Goal: Contribute content

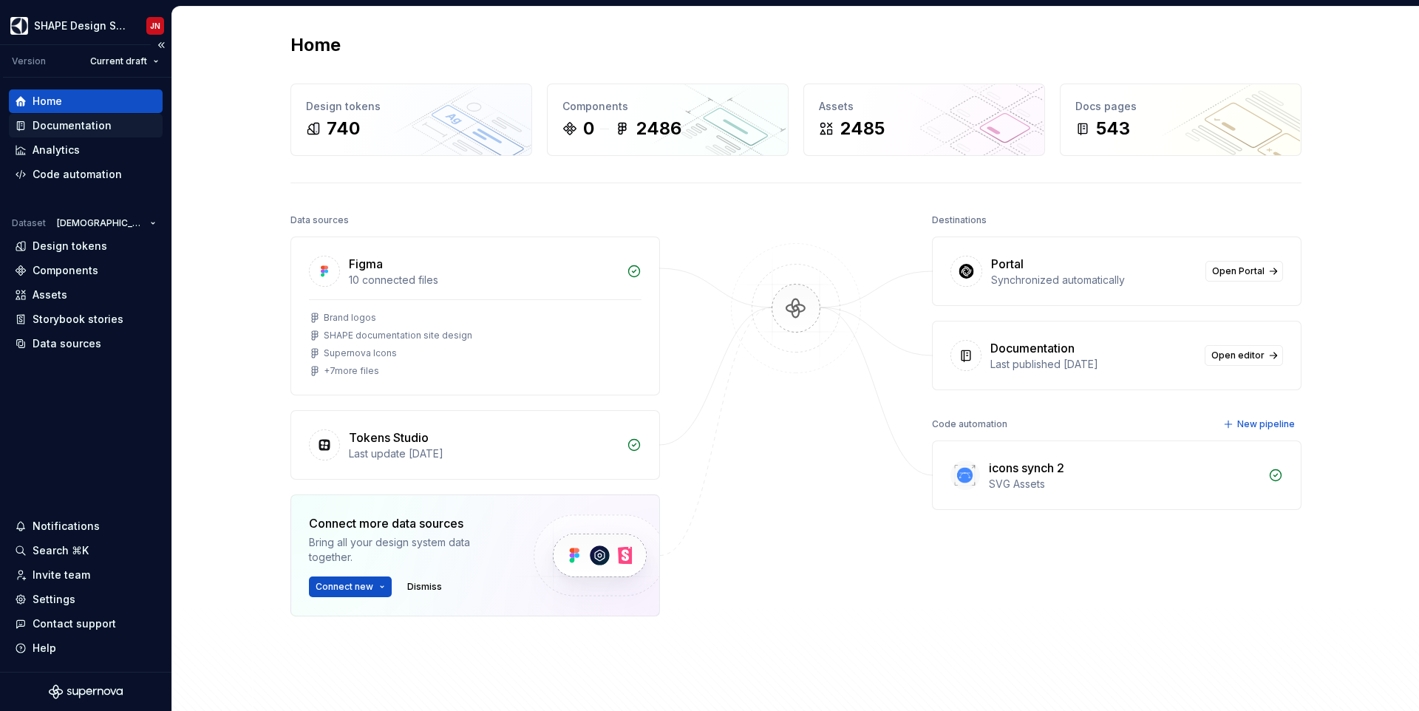
click at [92, 123] on div "Documentation" at bounding box center [72, 125] width 79 height 15
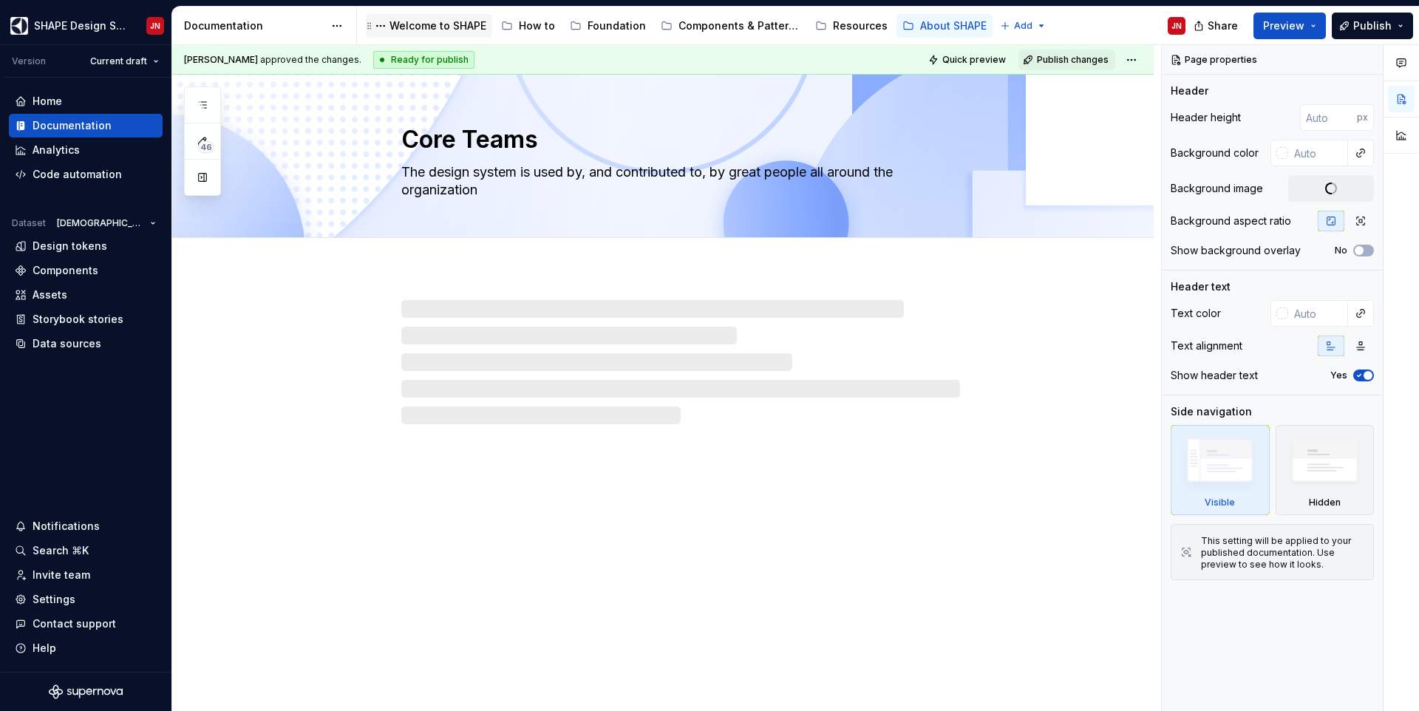
click at [468, 29] on div "Welcome to SHAPE" at bounding box center [437, 25] width 97 height 15
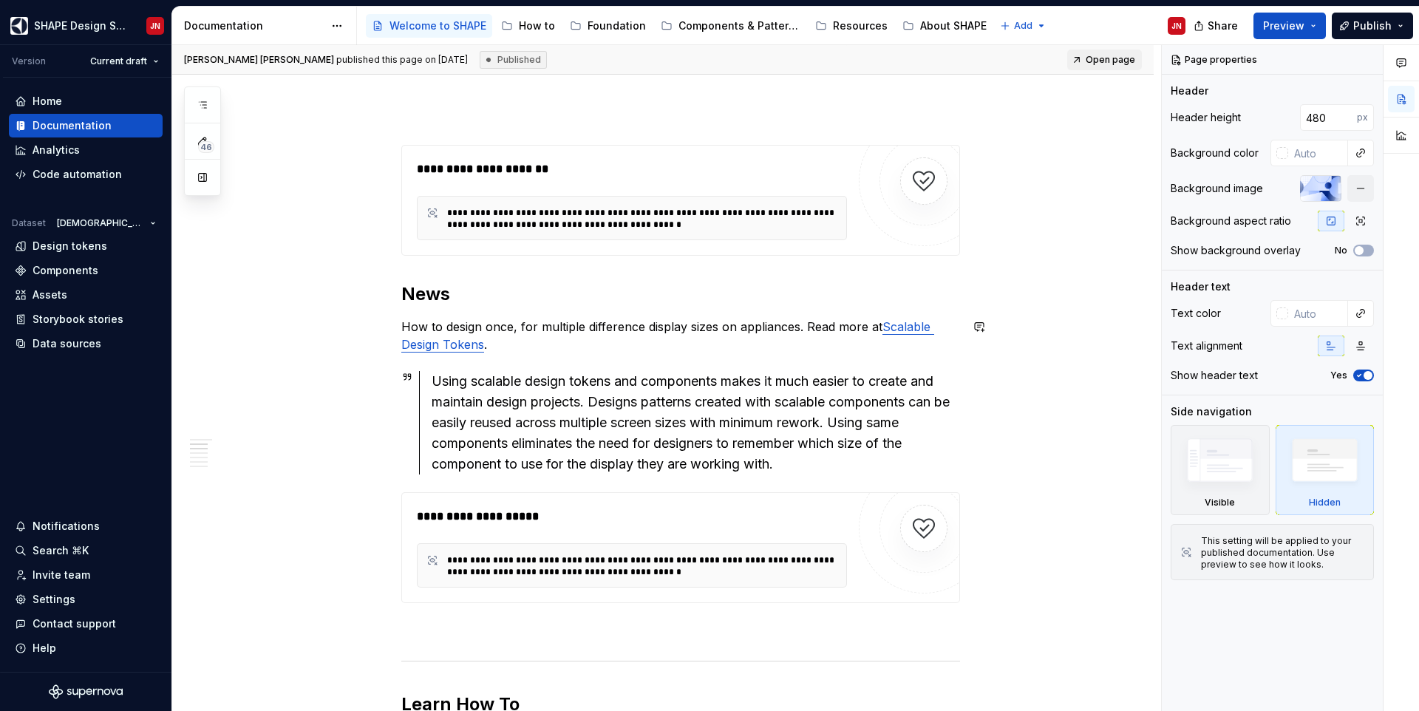
scroll to position [1255, 0]
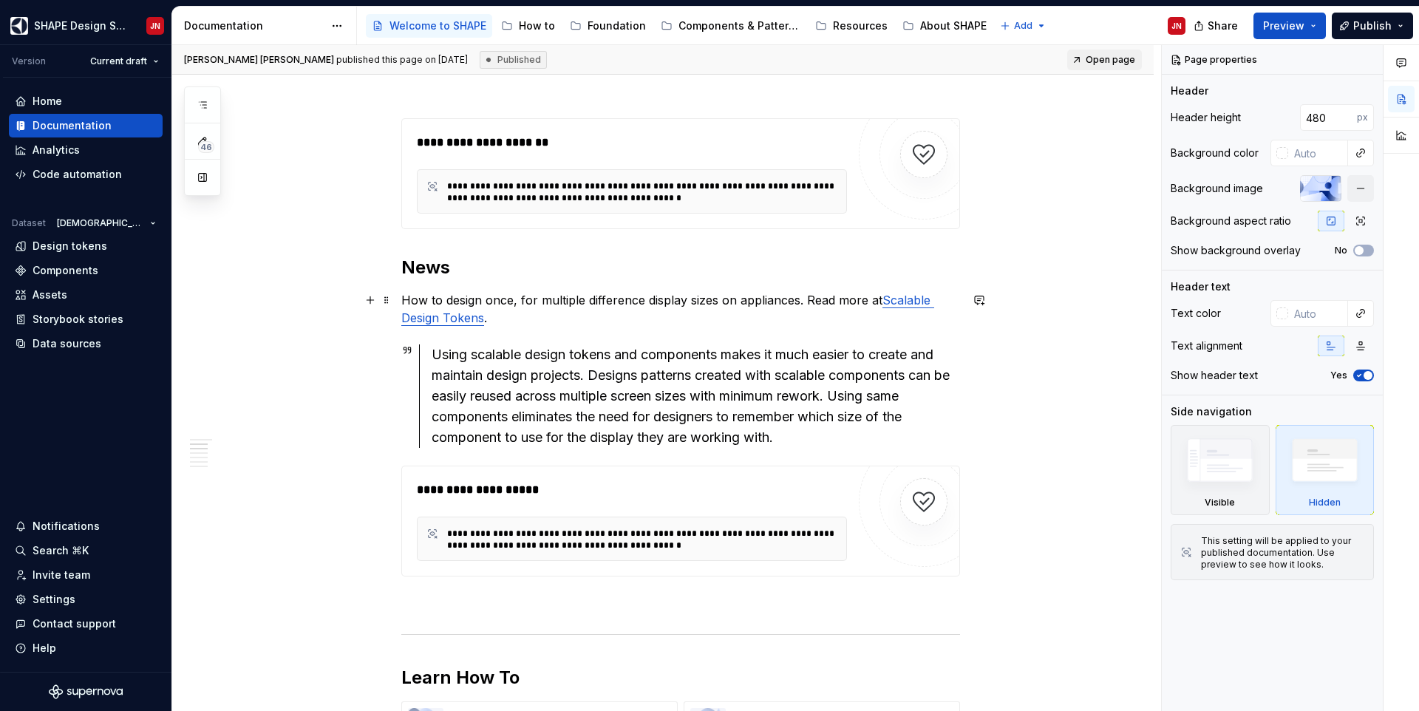
type textarea "*"
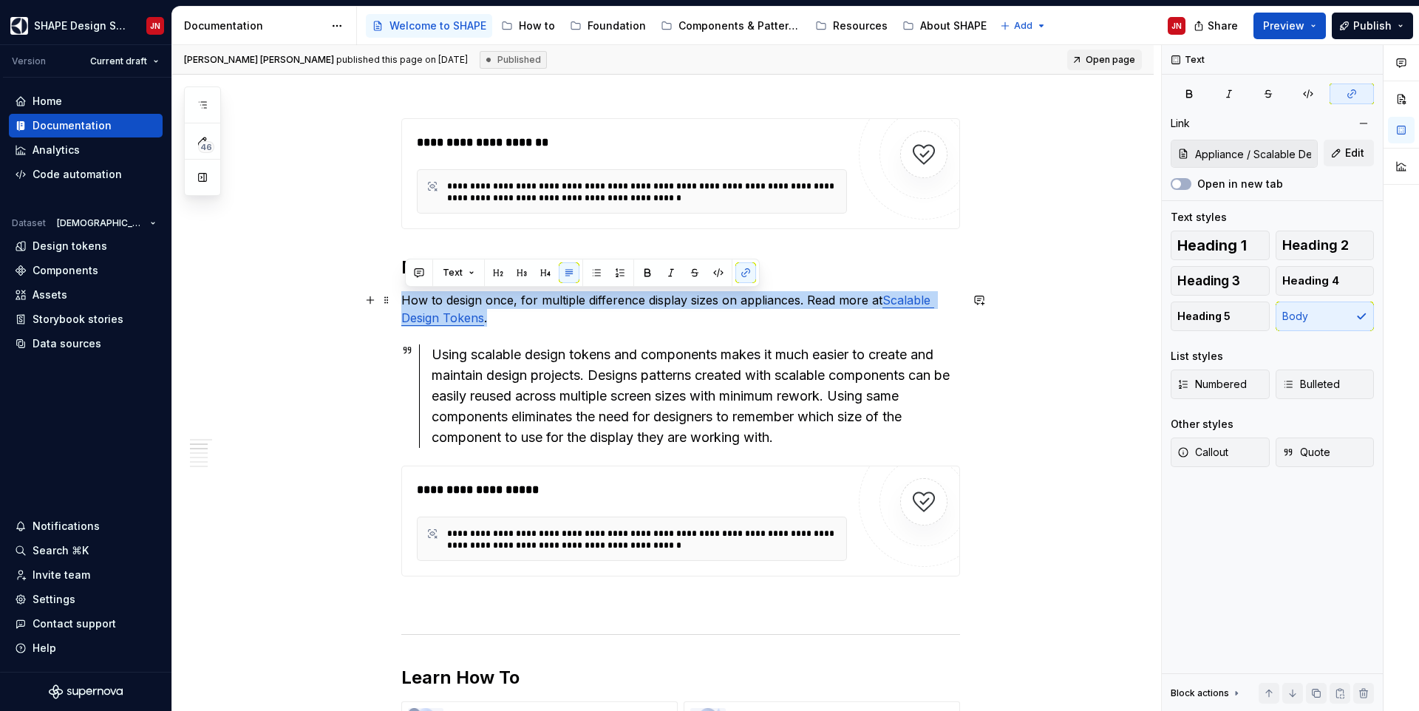
drag, startPoint x: 407, startPoint y: 300, endPoint x: 492, endPoint y: 315, distance: 86.4
click at [493, 315] on p "How to design once, for multiple difference display sizes on appliances. Read m…" at bounding box center [680, 308] width 559 height 35
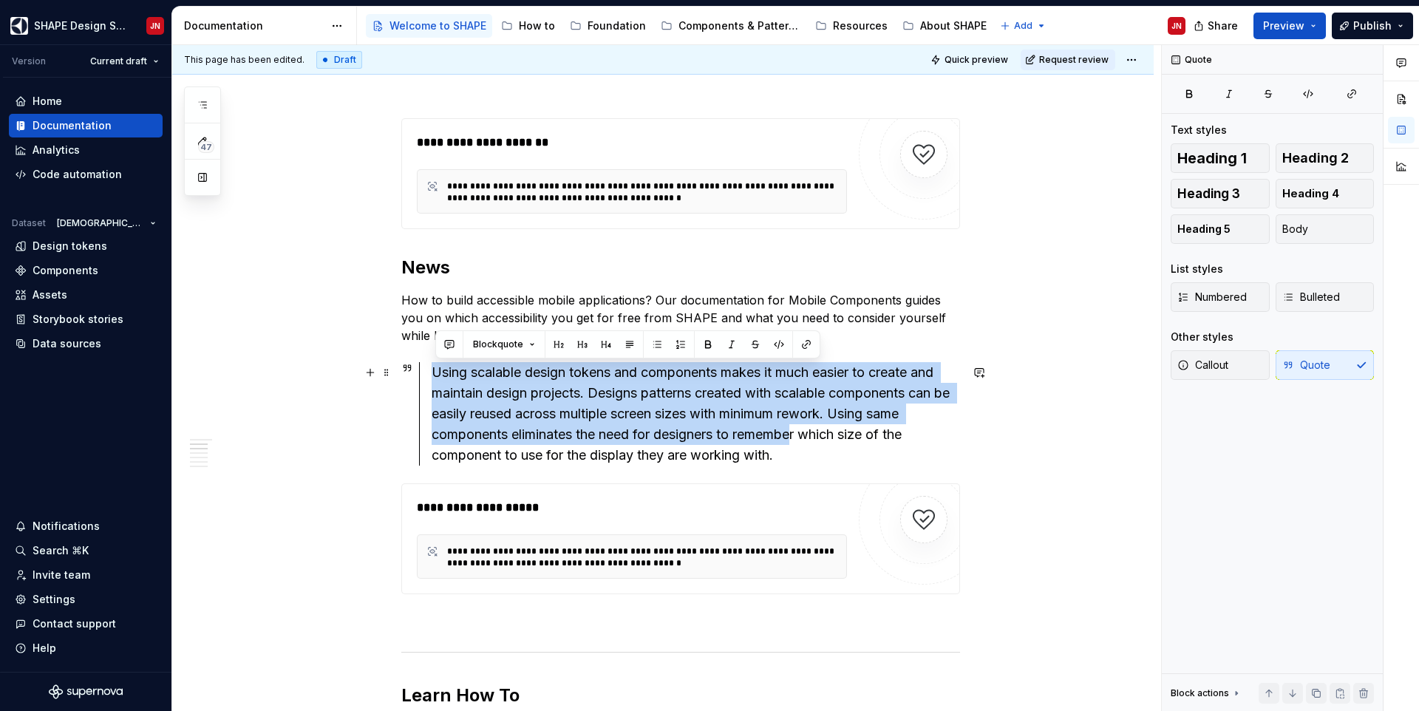
drag, startPoint x: 429, startPoint y: 374, endPoint x: 805, endPoint y: 449, distance: 383.6
click at [805, 447] on div "Using scalable design tokens and components makes it much easier to create and …" at bounding box center [689, 413] width 541 height 103
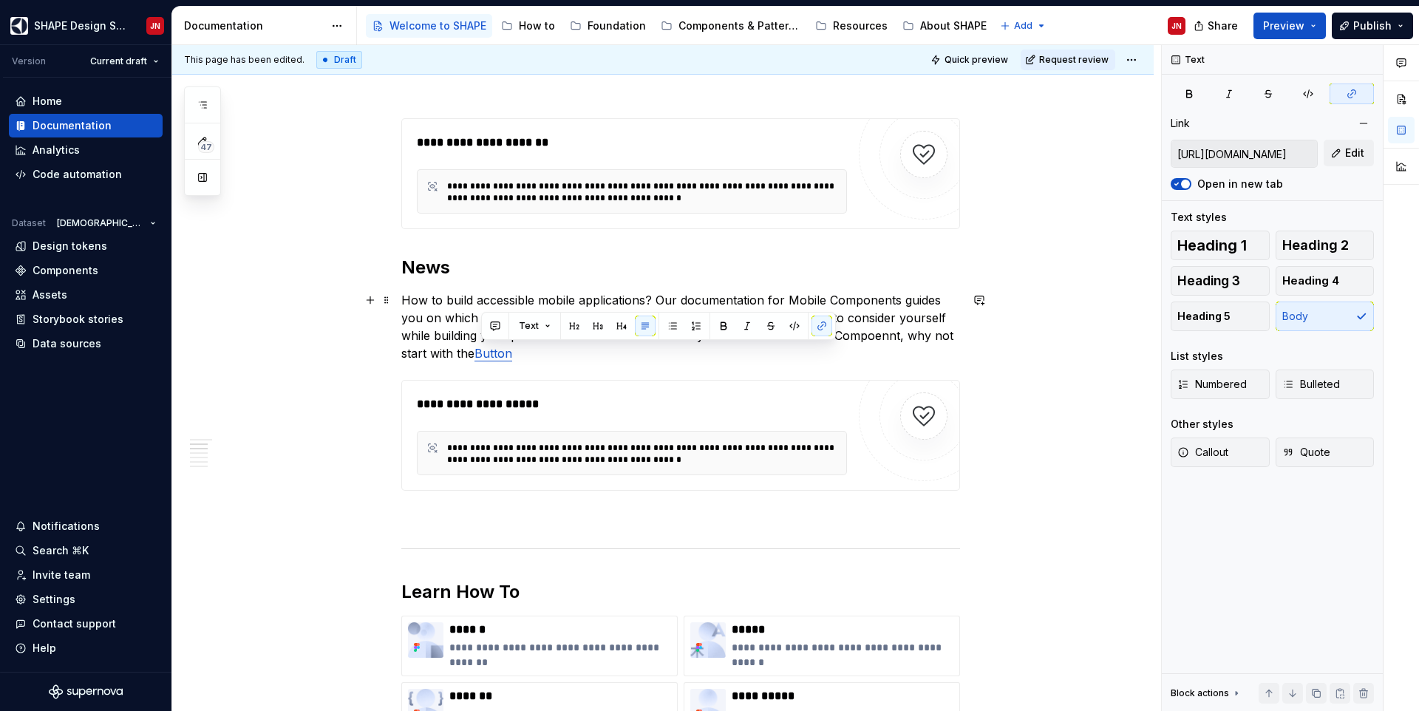
click at [542, 358] on p "How to build accessible mobile applications? Our documentation for Mobile Compo…" at bounding box center [680, 326] width 559 height 71
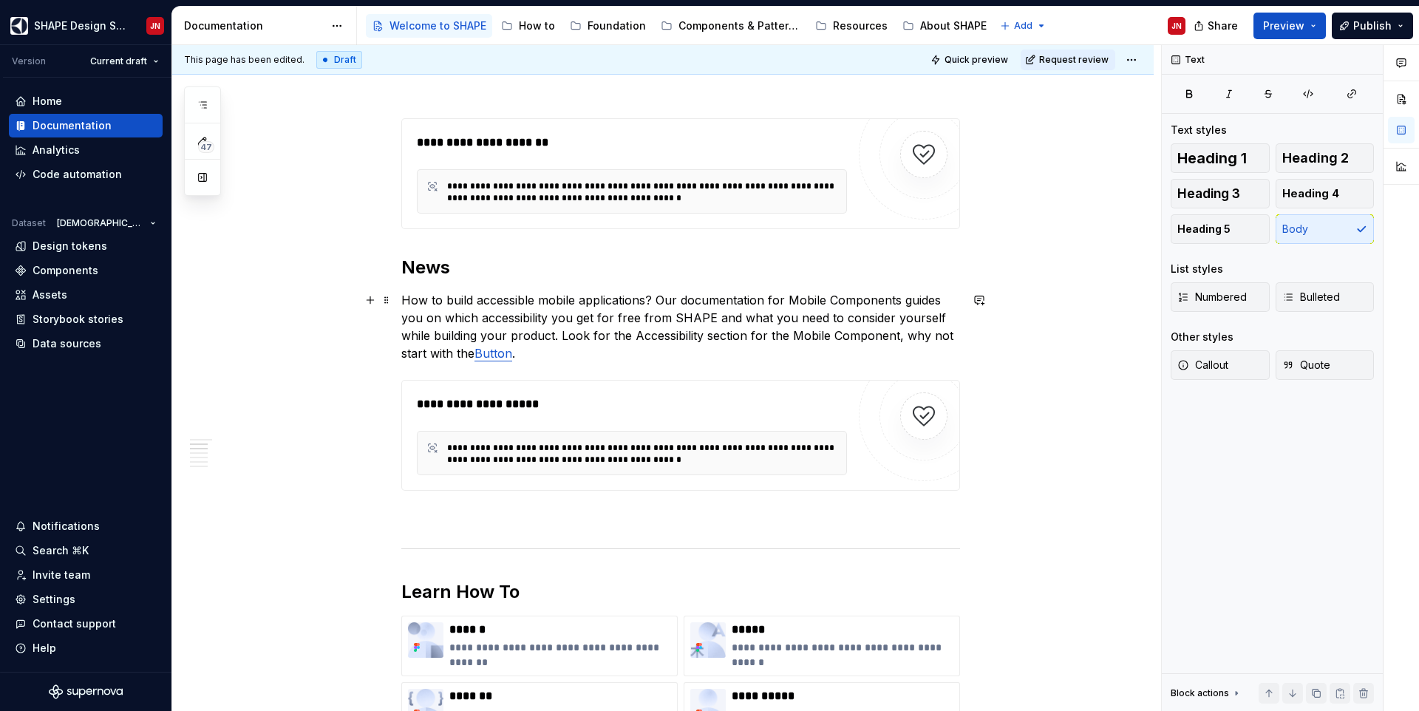
click at [409, 299] on p "How to build accessible mobile applications? Our documentation for Mobile Compo…" at bounding box center [680, 326] width 559 height 71
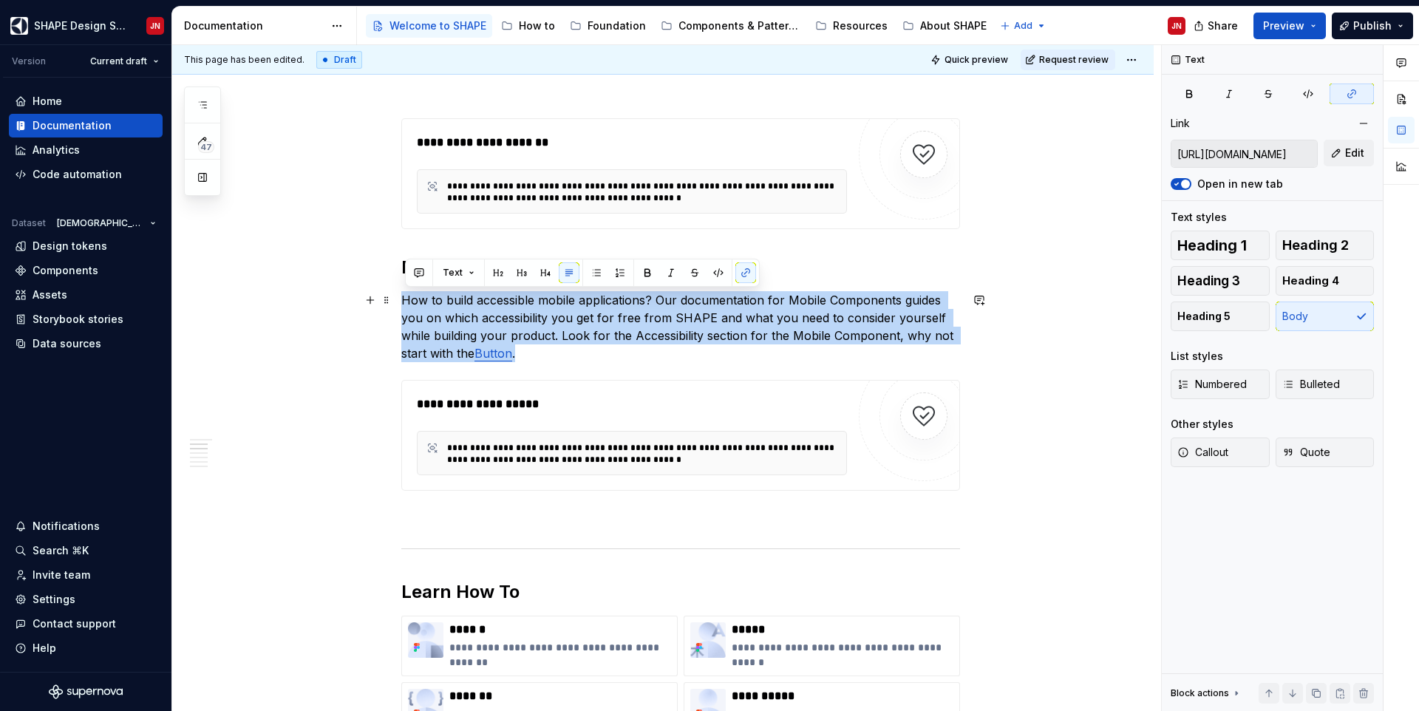
drag, startPoint x: 409, startPoint y: 299, endPoint x: 570, endPoint y: 347, distance: 168.6
click at [570, 347] on p "How to build accessible mobile applications? Our documentation for Mobile Compo…" at bounding box center [680, 326] width 559 height 71
copy p "How to build accessible mobile applications? Our documentation for Mobile Compo…"
click at [655, 350] on p "How to build accessible mobile applications? Our documentation for Mobile Compo…" at bounding box center [680, 326] width 559 height 71
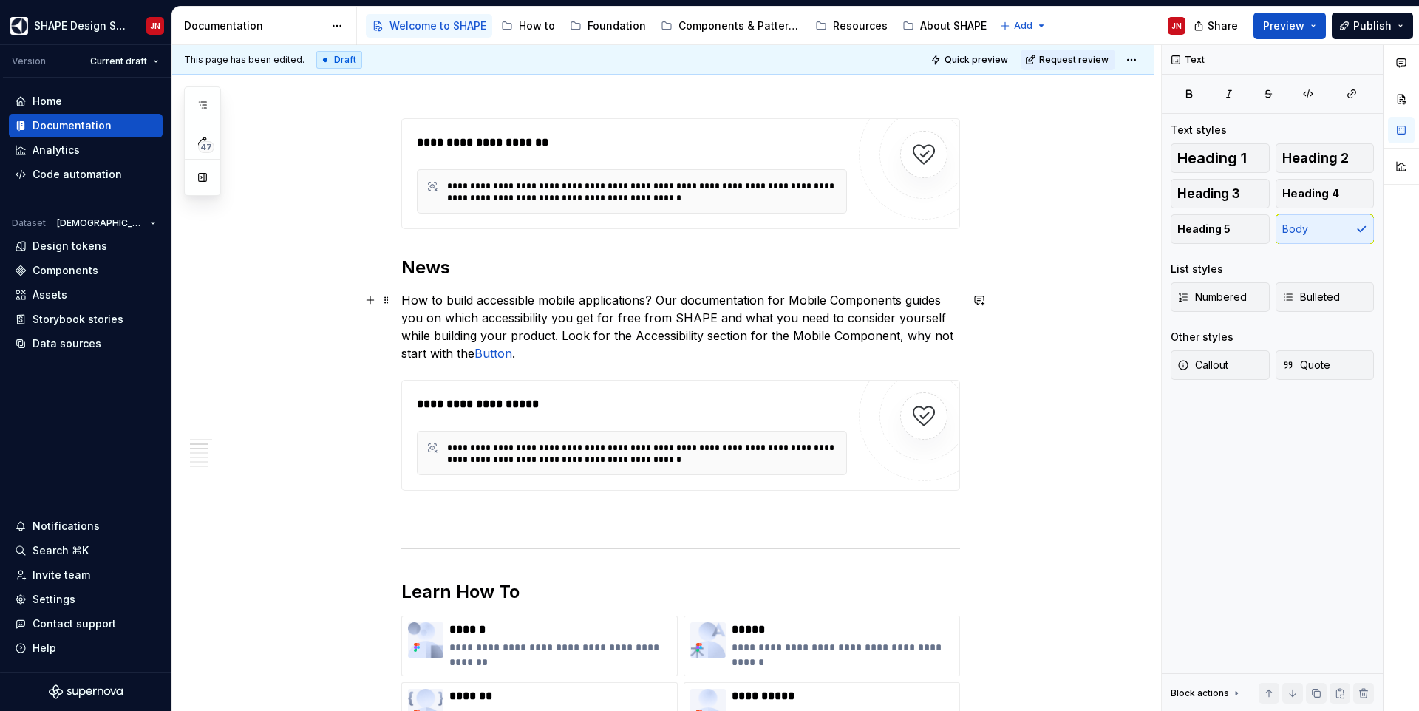
click at [899, 337] on p "How to build accessible mobile applications? Our documentation for Mobile Compo…" at bounding box center [680, 326] width 559 height 71
click at [486, 312] on p "How to build accessible mobile applications? Our documentation for Mobile Compo…" at bounding box center [680, 326] width 559 height 71
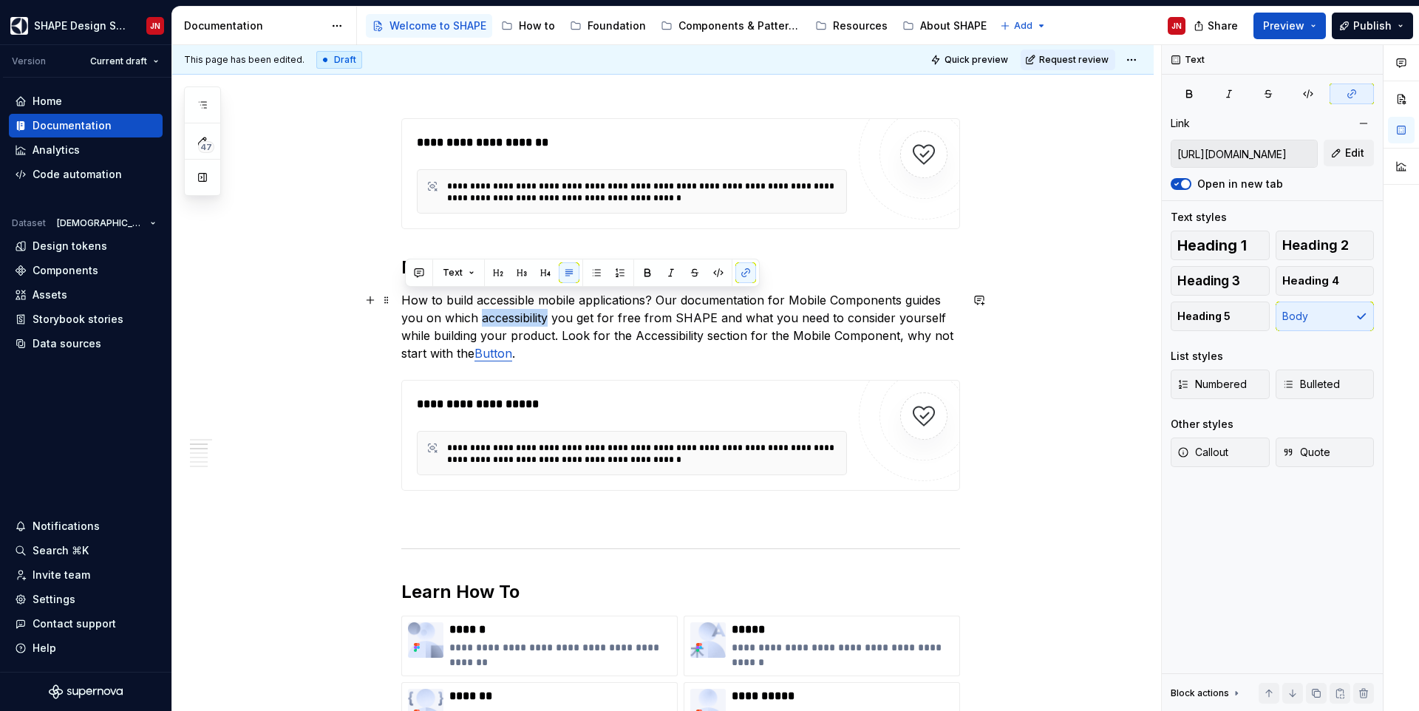
click at [486, 312] on p "How to build accessible mobile applications? Our documentation for Mobile Compo…" at bounding box center [680, 326] width 559 height 71
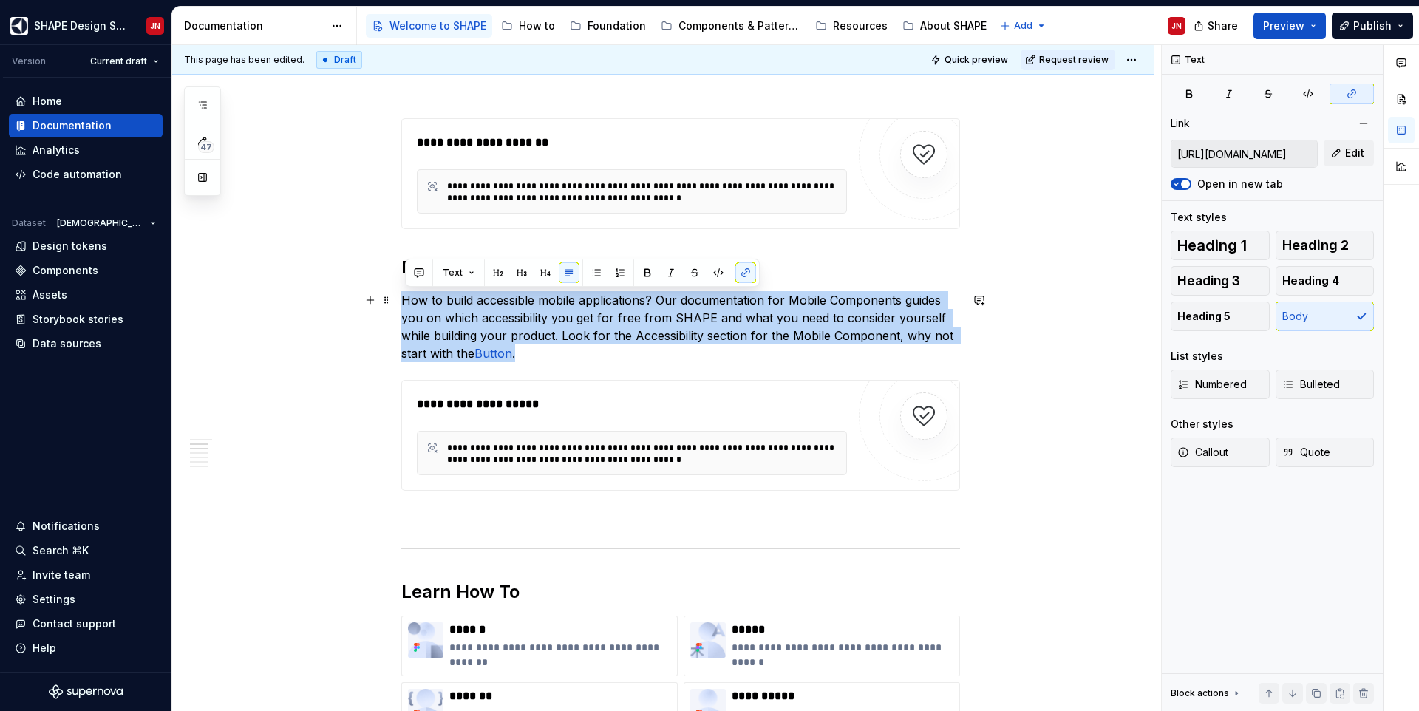
click at [584, 354] on p "How to build accessible mobile applications? Our documentation for Mobile Compo…" at bounding box center [680, 326] width 559 height 71
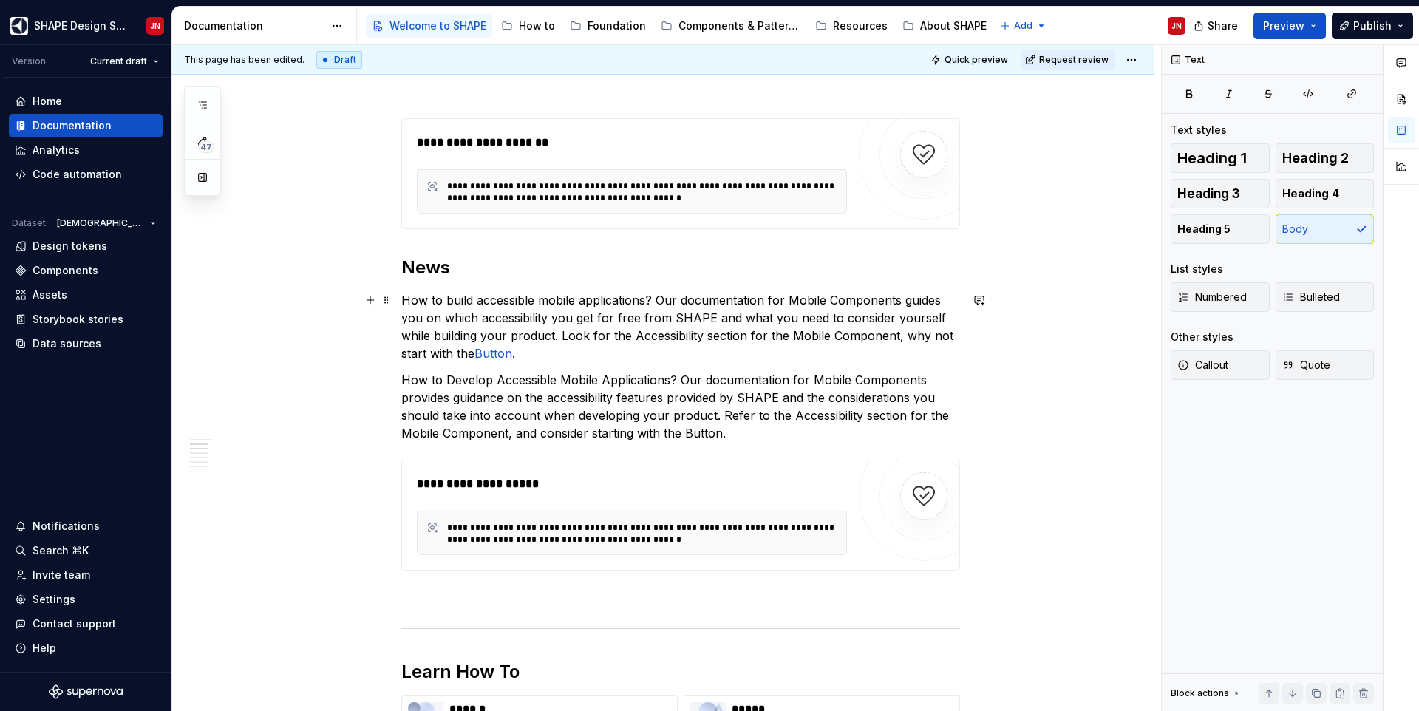
click at [551, 317] on p "How to build accessible mobile applications? Our documentation for Mobile Compo…" at bounding box center [680, 326] width 559 height 71
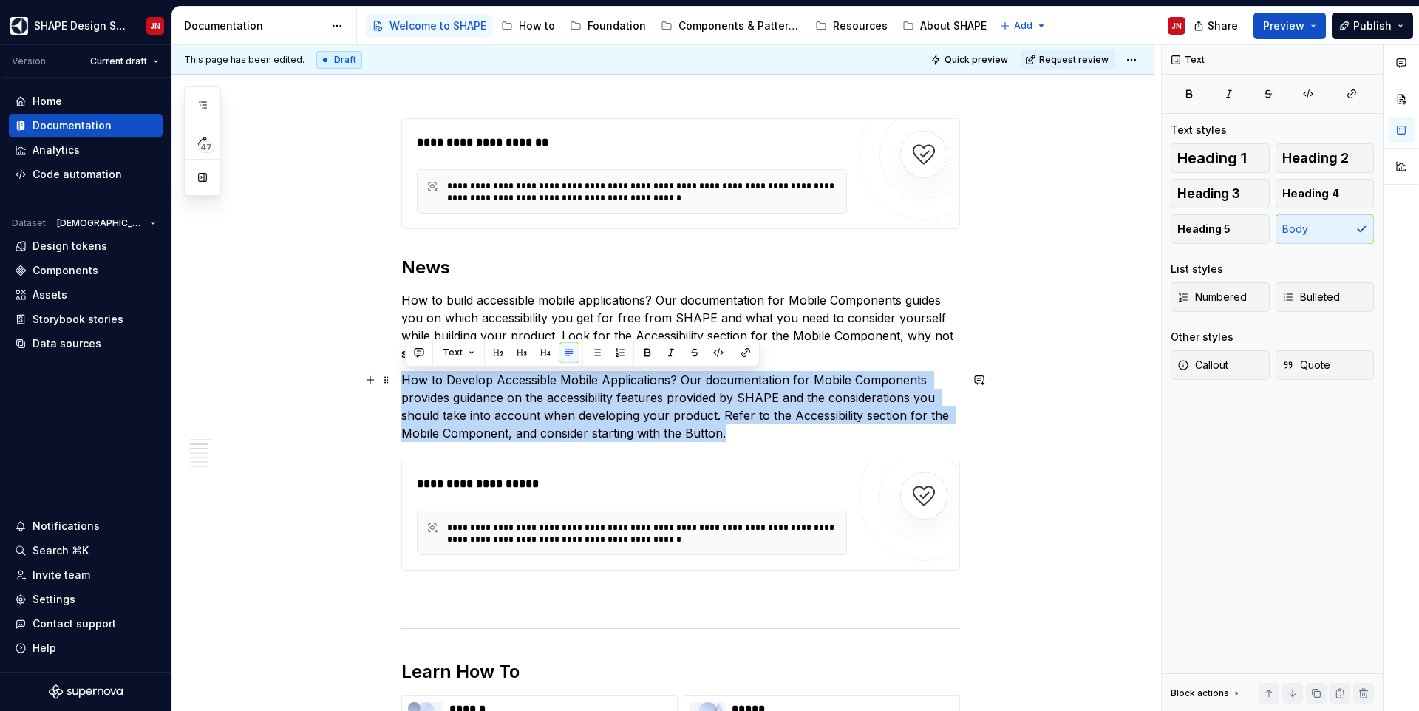
drag, startPoint x: 741, startPoint y: 434, endPoint x: 358, endPoint y: 388, distance: 386.2
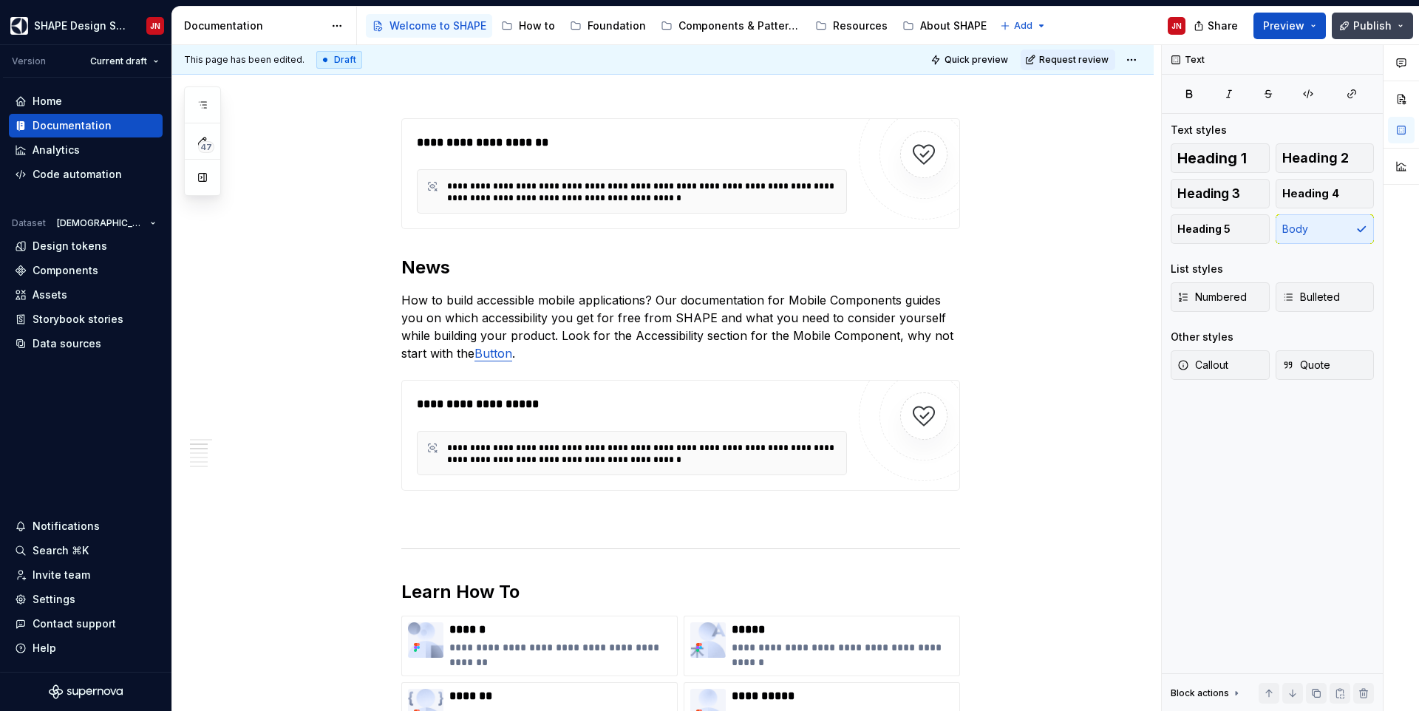
click at [1391, 21] on button "Publish" at bounding box center [1371, 26] width 81 height 27
click at [1106, 59] on span "Request review" at bounding box center [1073, 60] width 69 height 12
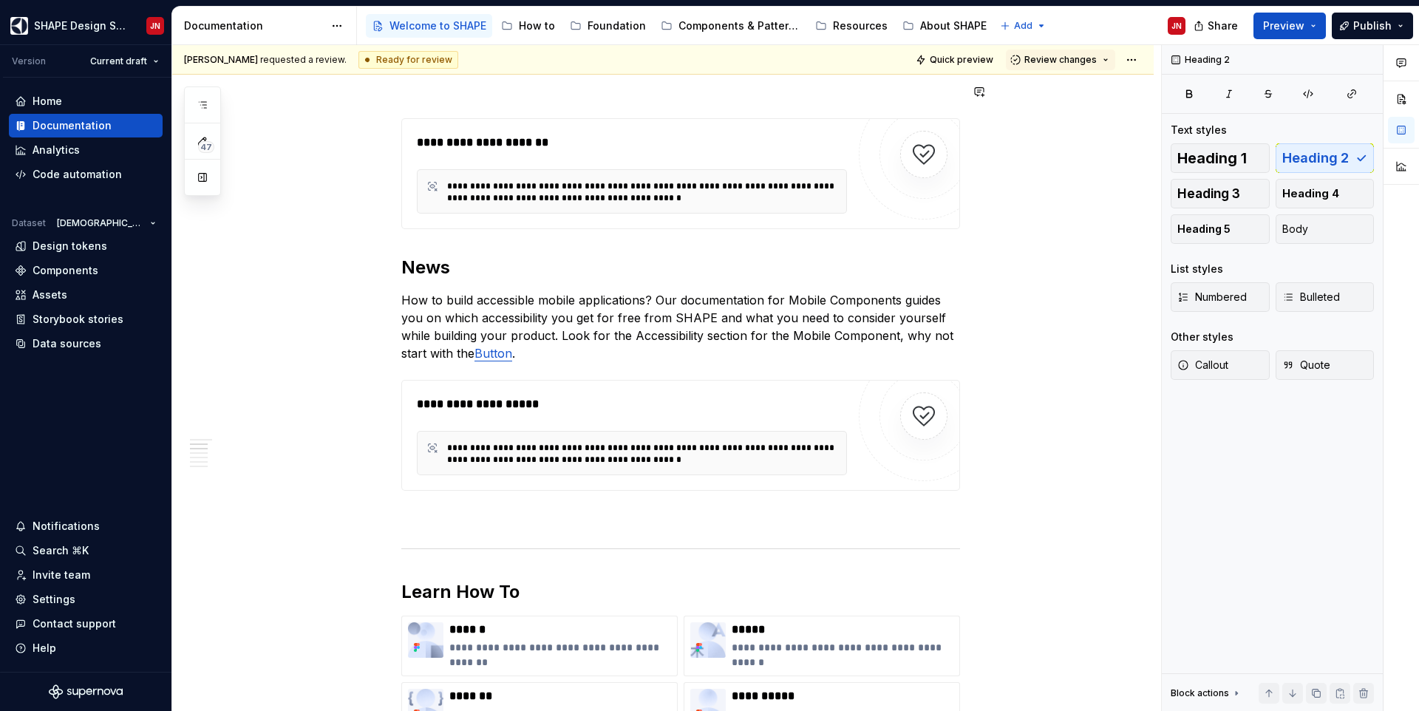
click at [1106, 59] on button "Review changes" at bounding box center [1060, 60] width 109 height 21
click at [1103, 83] on div "Approve" at bounding box center [1108, 88] width 129 height 15
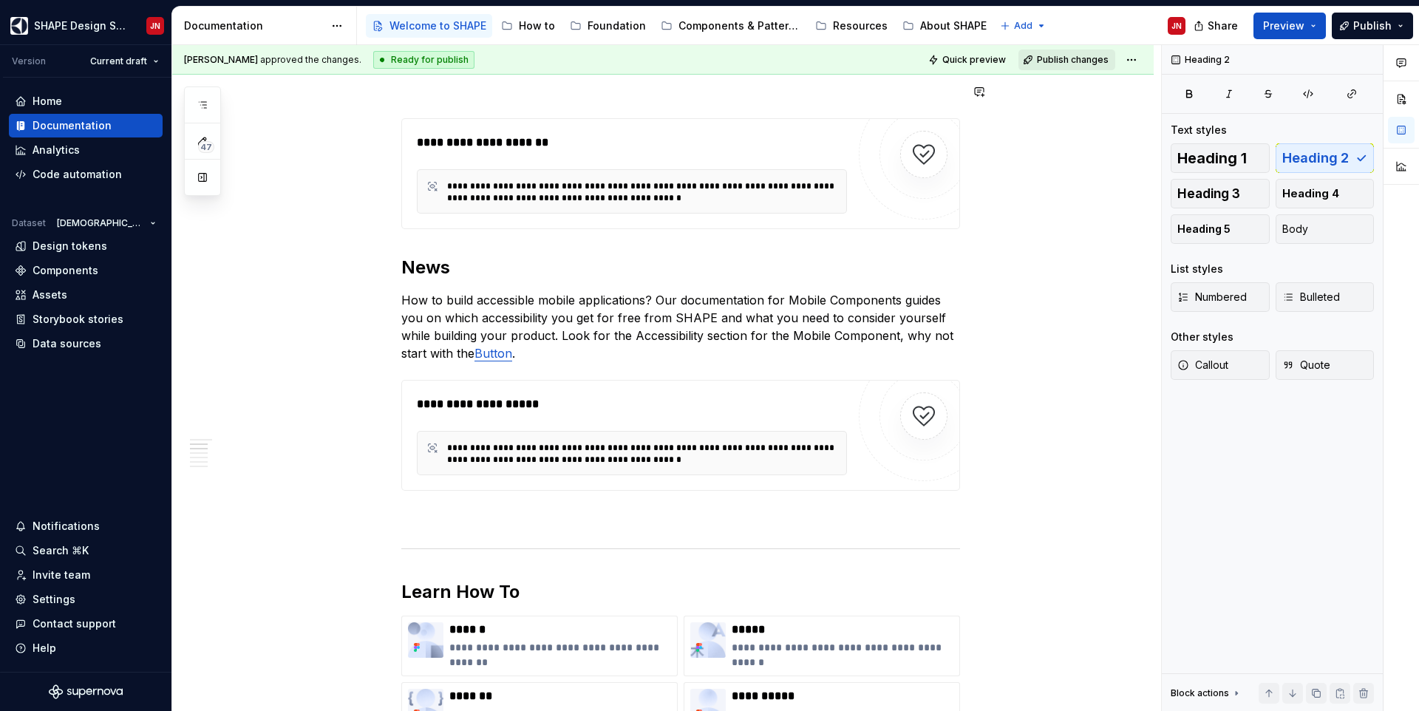
click at [1063, 61] on span "Publish changes" at bounding box center [1073, 60] width 72 height 12
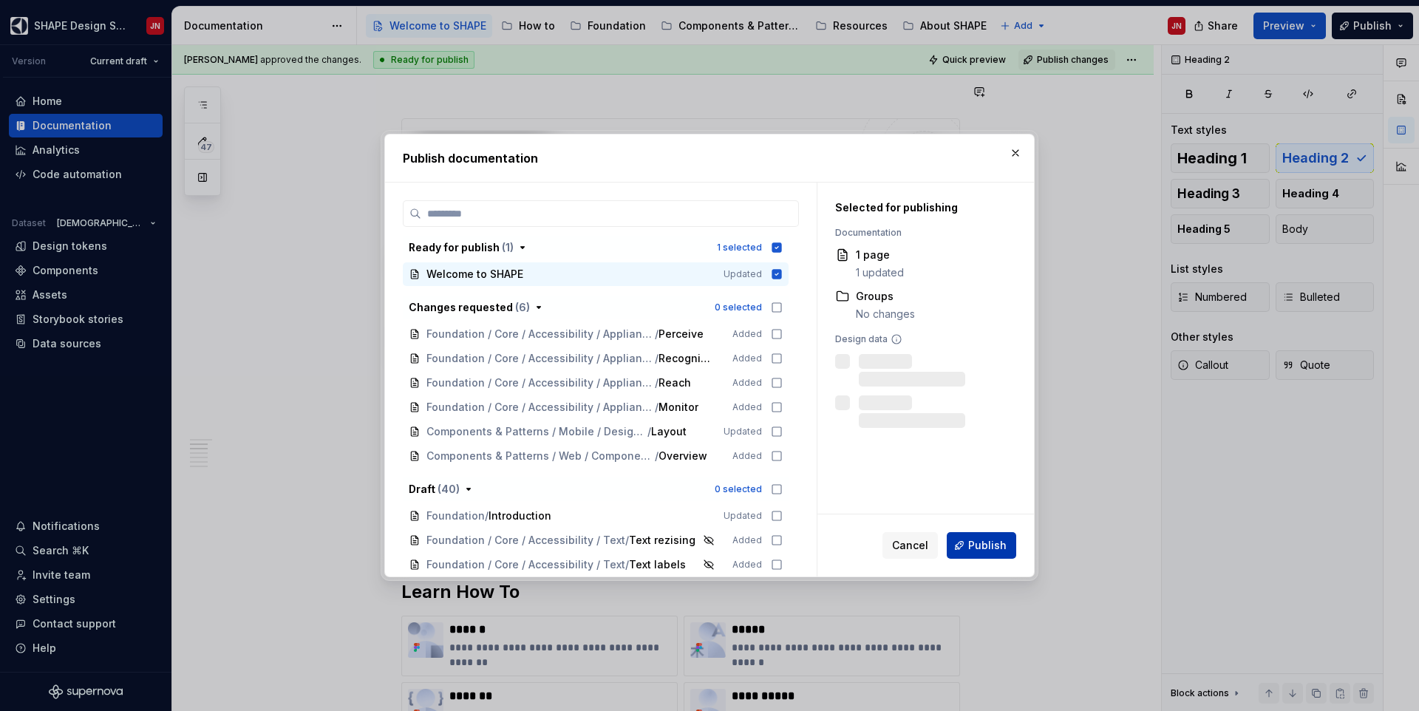
click at [997, 543] on span "Publish" at bounding box center [987, 545] width 38 height 15
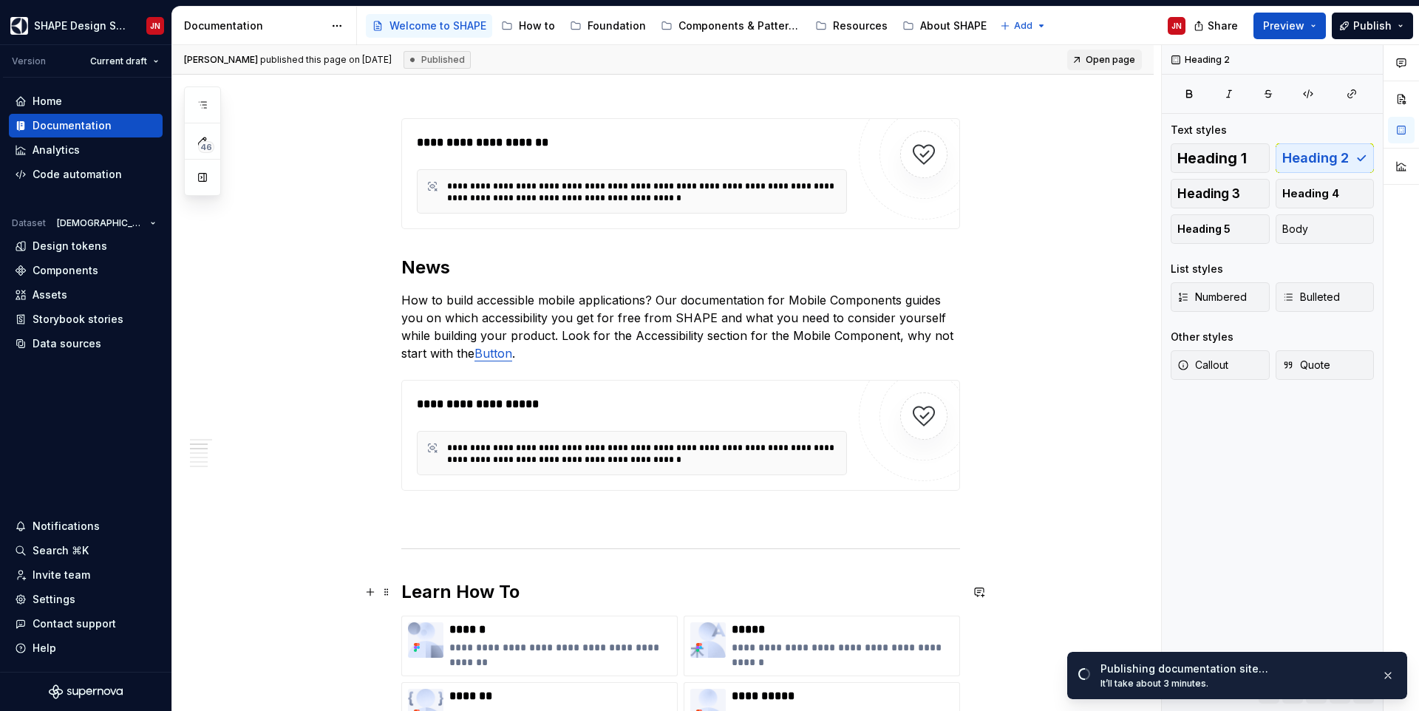
type textarea "*"
